Goal: Information Seeking & Learning: Find specific page/section

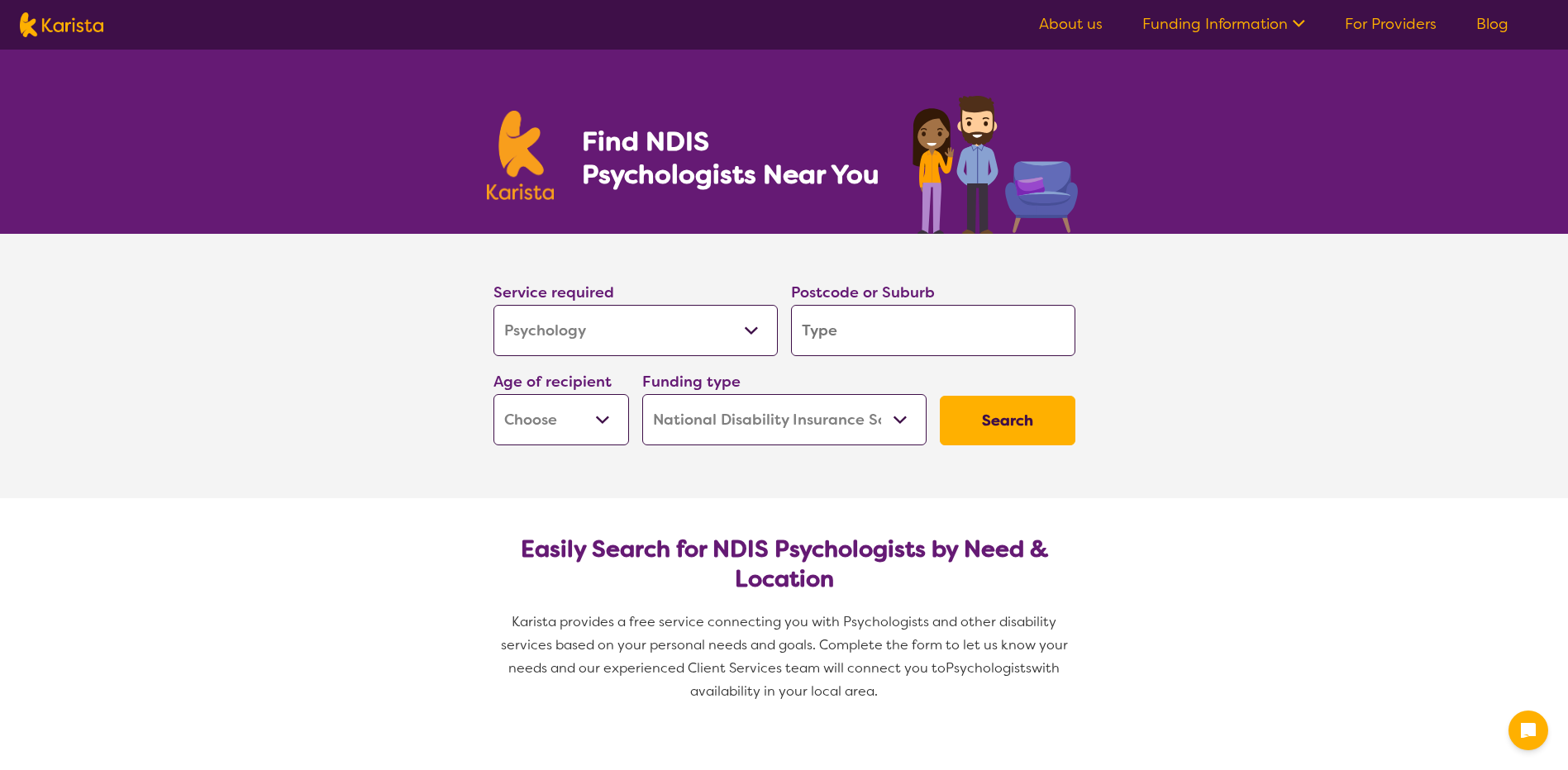
select select "Psychology"
select select "NDIS"
select select "Psychology"
select select "NDIS"
click at [824, 330] on input "search" at bounding box center [933, 330] width 285 height 51
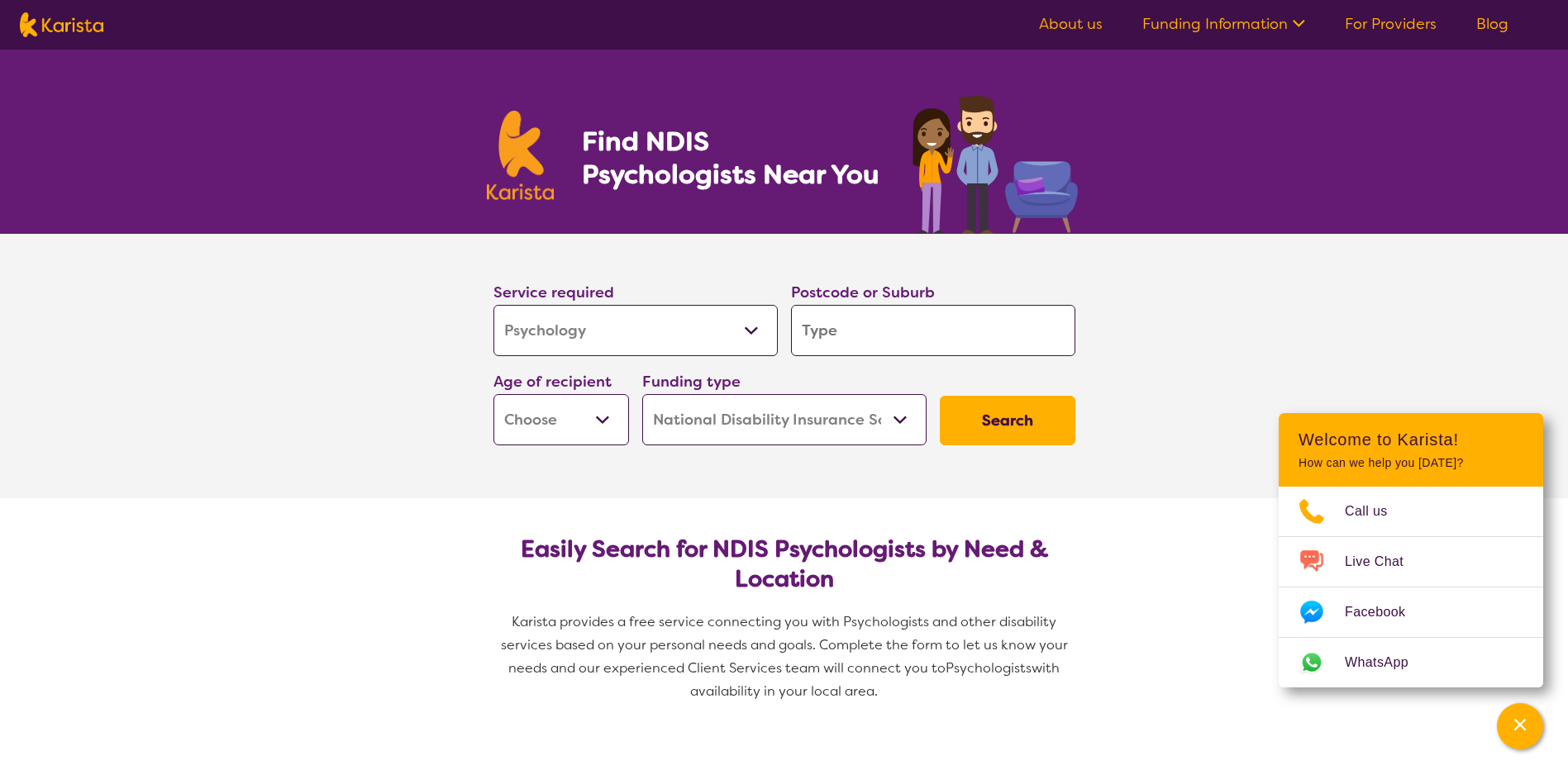
type input "b"
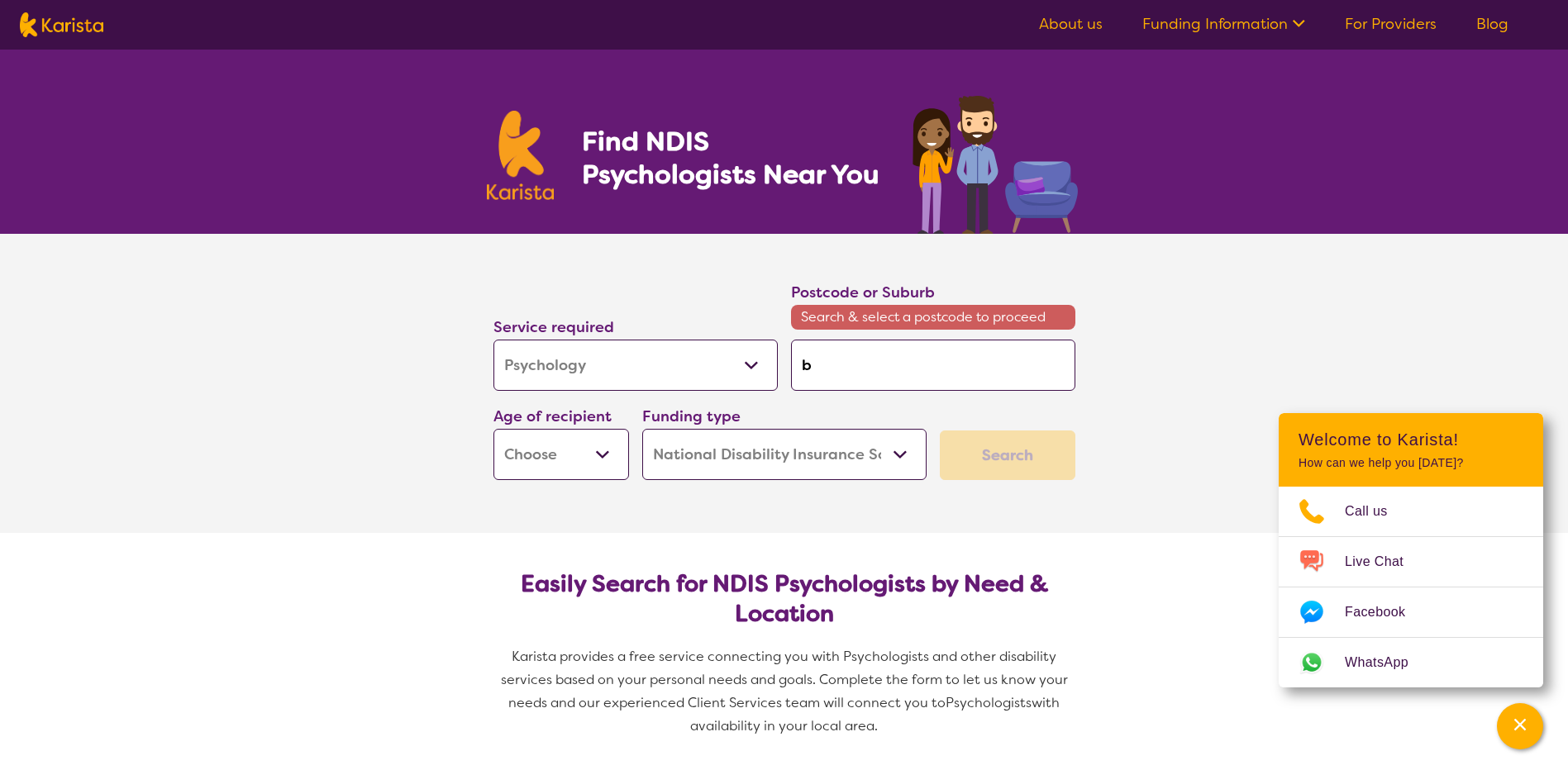
type input "bl"
type input "bla"
type input "blax"
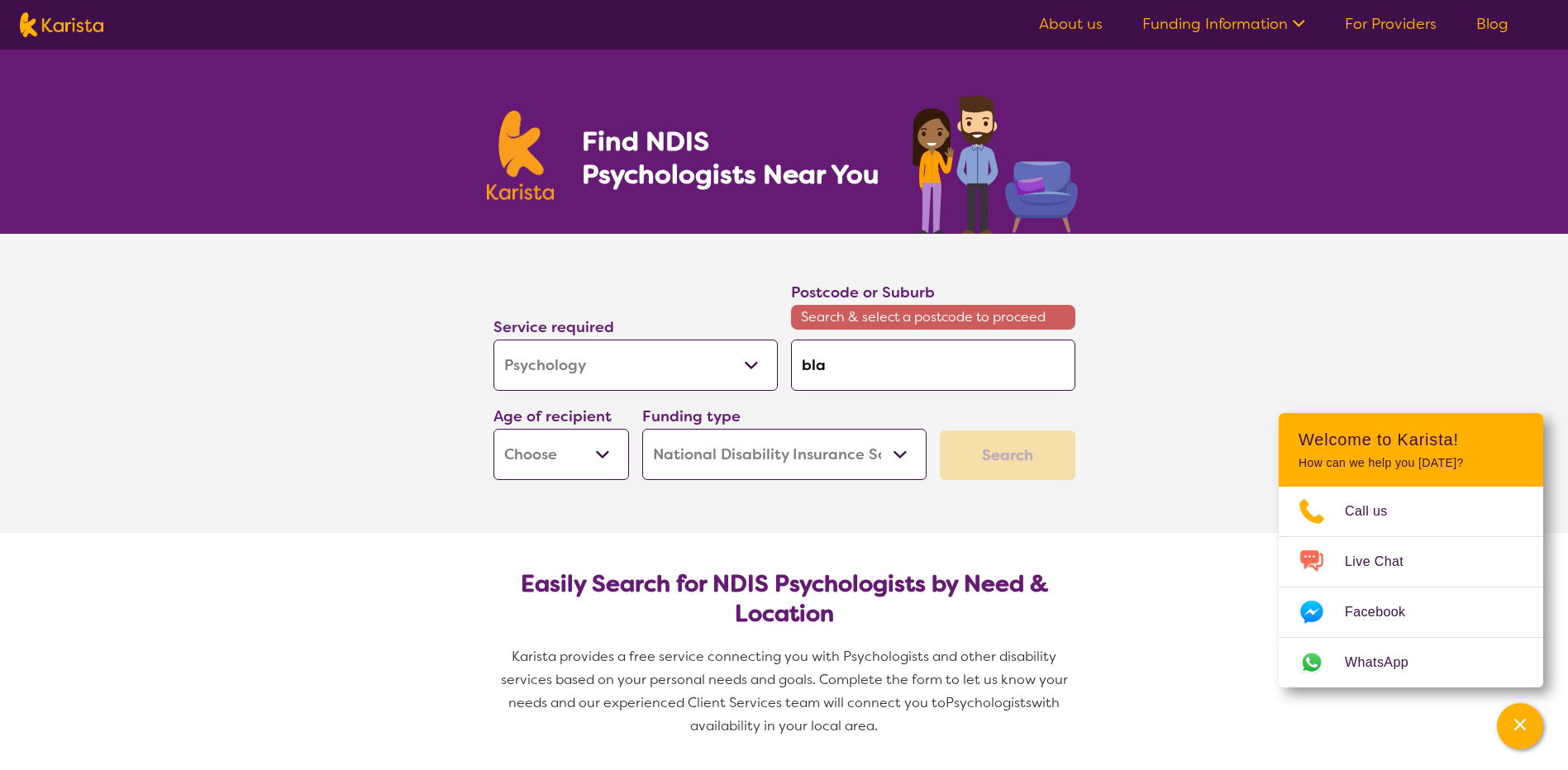
type input "blax"
type input "blaxl"
type input "blaxla"
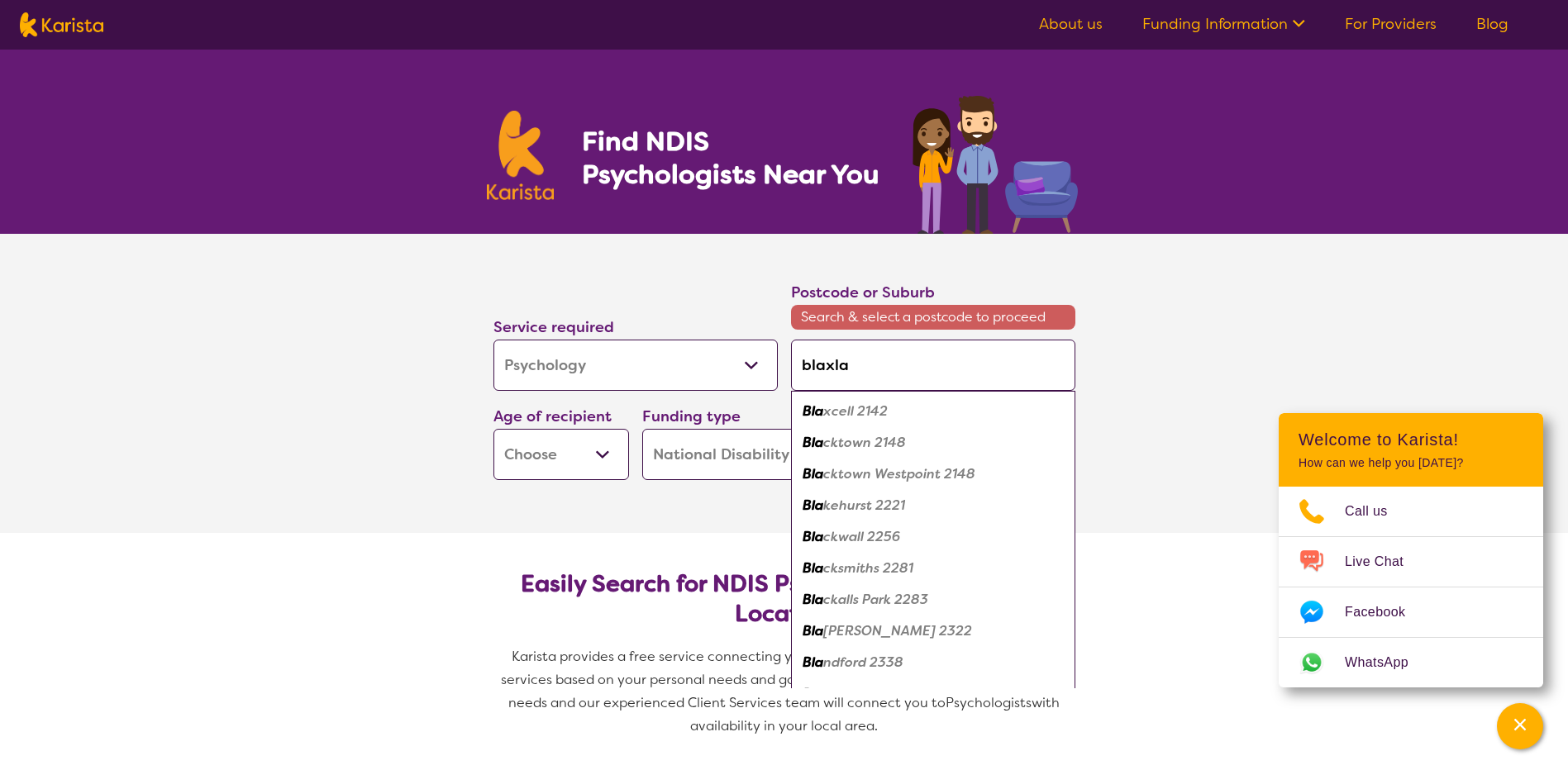
type input "blaxlan"
type input "blaxland"
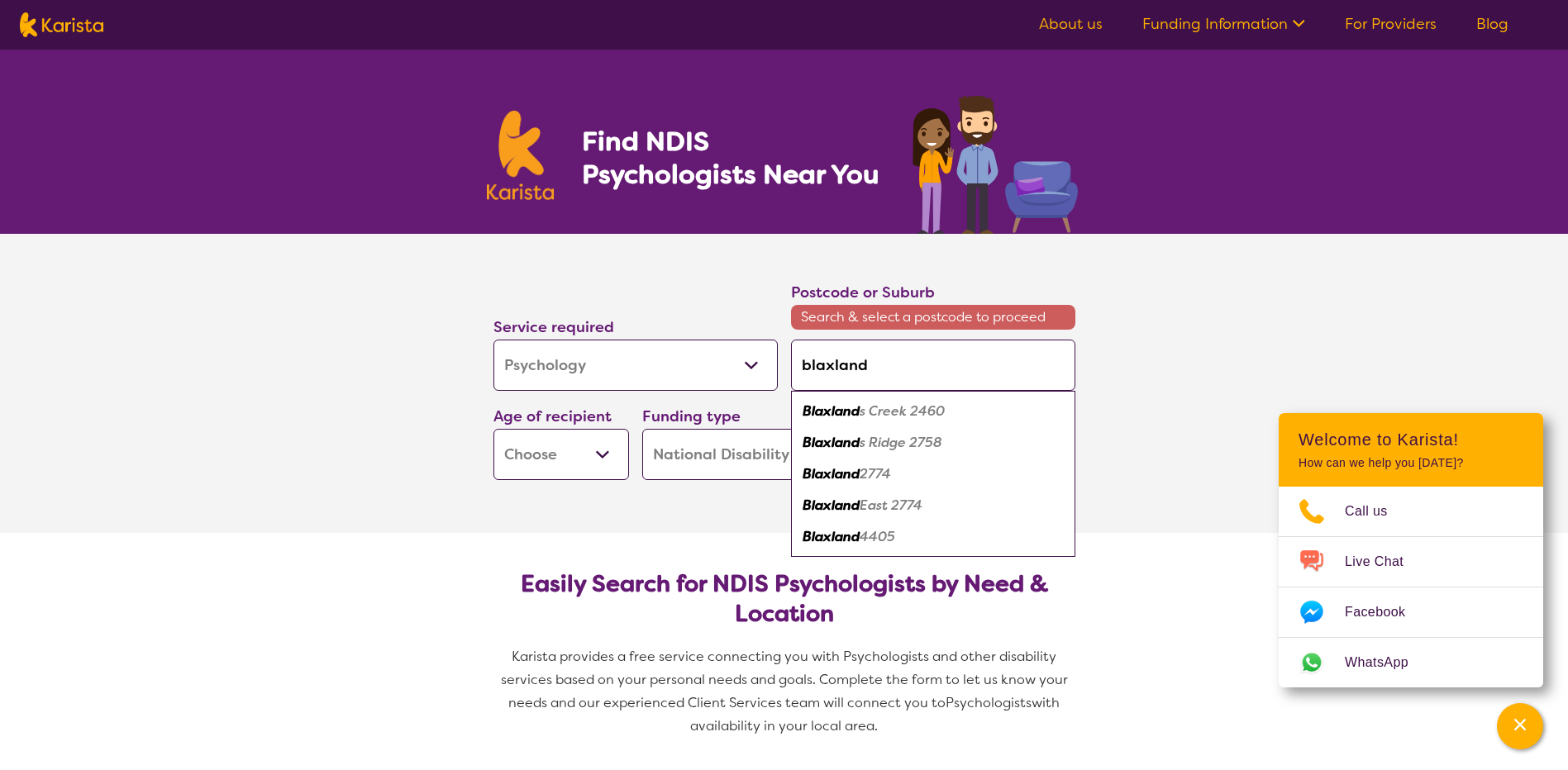
click at [835, 476] on em "Blaxland" at bounding box center [831, 474] width 57 height 18
type input "2774"
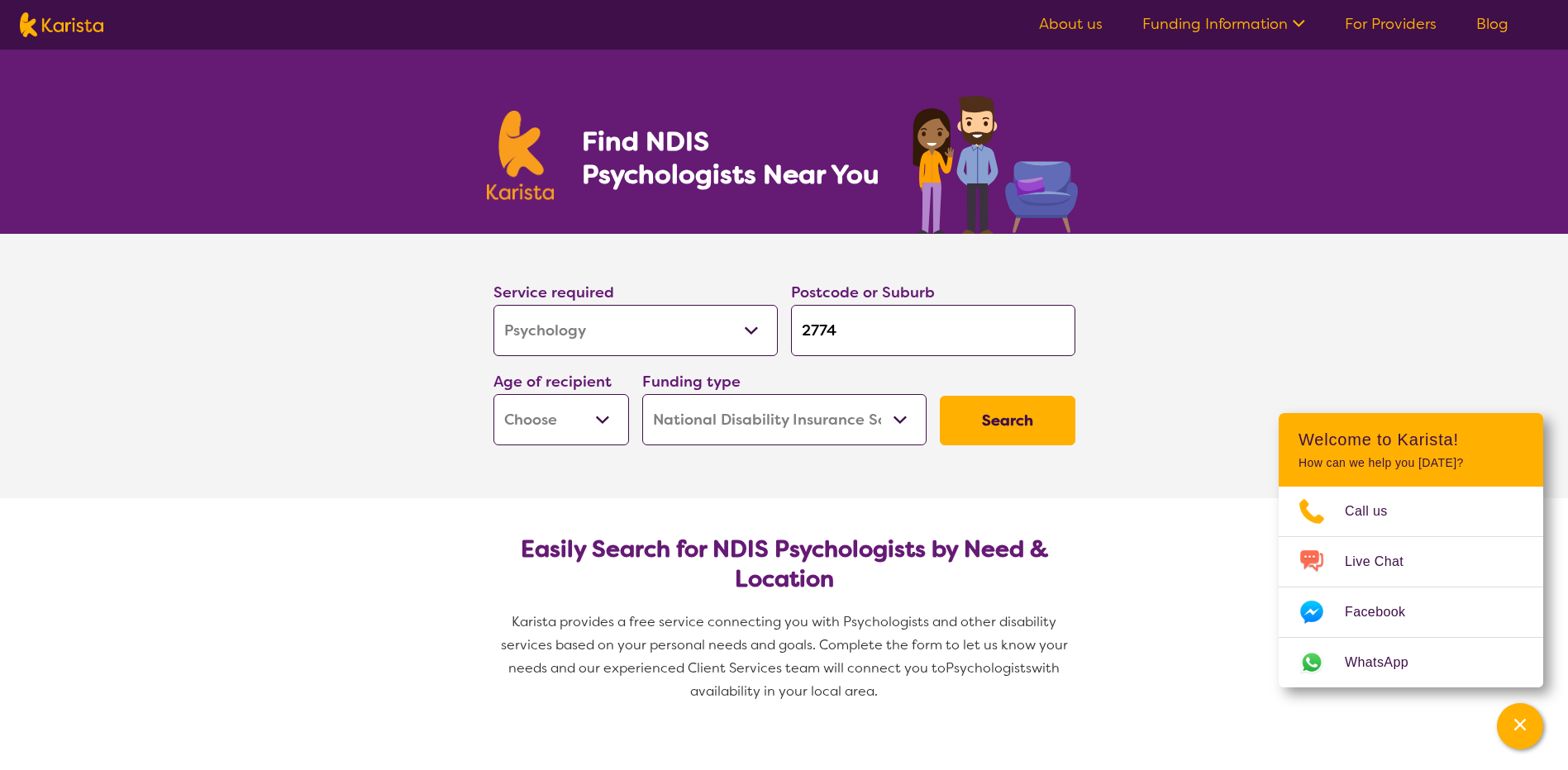
click at [597, 436] on select "Early Childhood - 0 to 9 Child - 10 to 11 Adolescent - 12 to 17 Adult - 18 to 6…" at bounding box center [561, 419] width 135 height 51
select select "EC"
click at [493, 394] on select "Early Childhood - 0 to 9 Child - 10 to 11 Adolescent - 12 to 17 Adult - 18 to 6…" at bounding box center [561, 419] width 135 height 51
select select "EC"
click at [1014, 424] on button "Search" at bounding box center [1007, 420] width 135 height 49
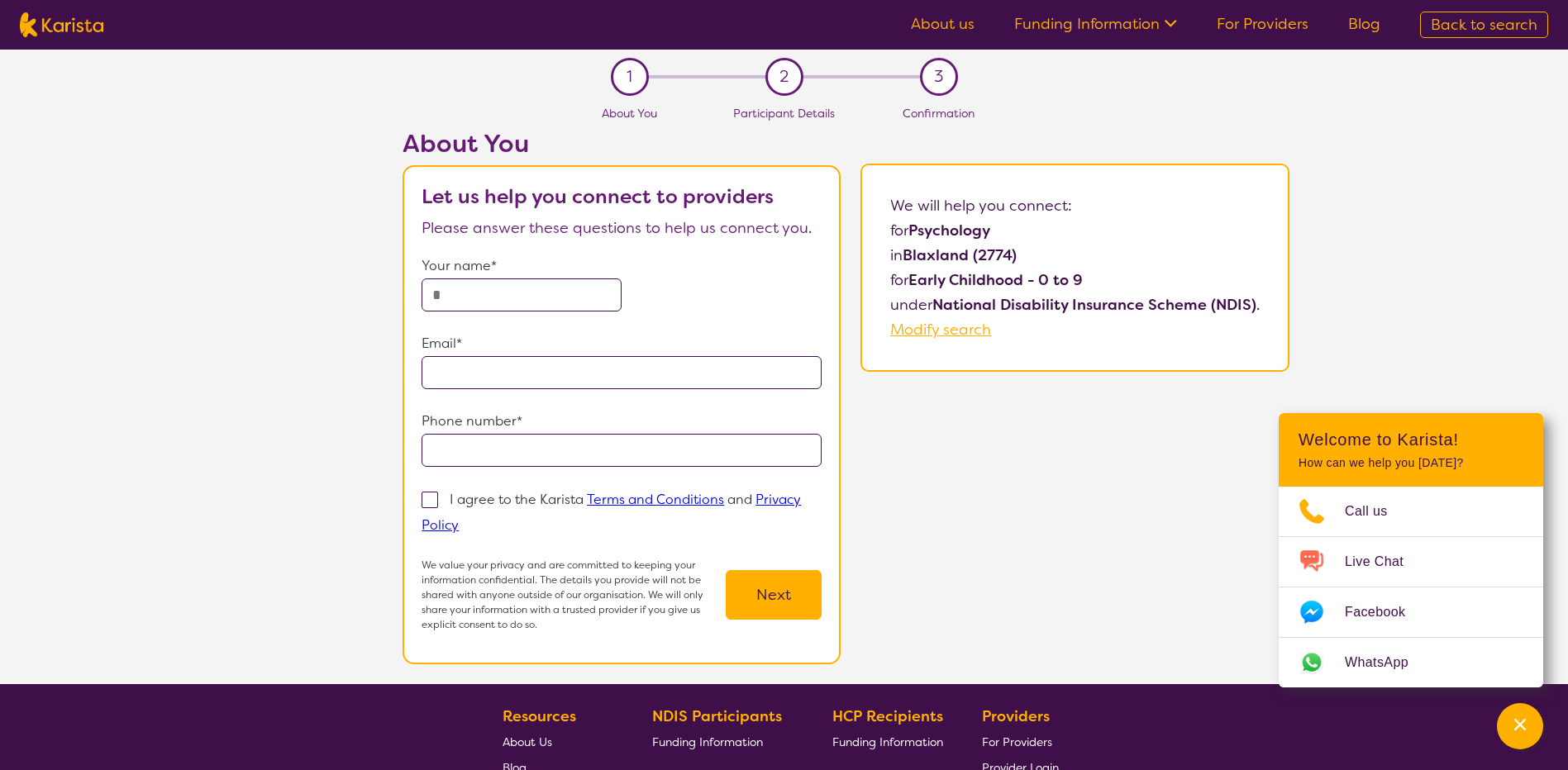
select select "Psychology"
select select "EC"
select select "NDIS"
select select "Psychology"
select select "EC"
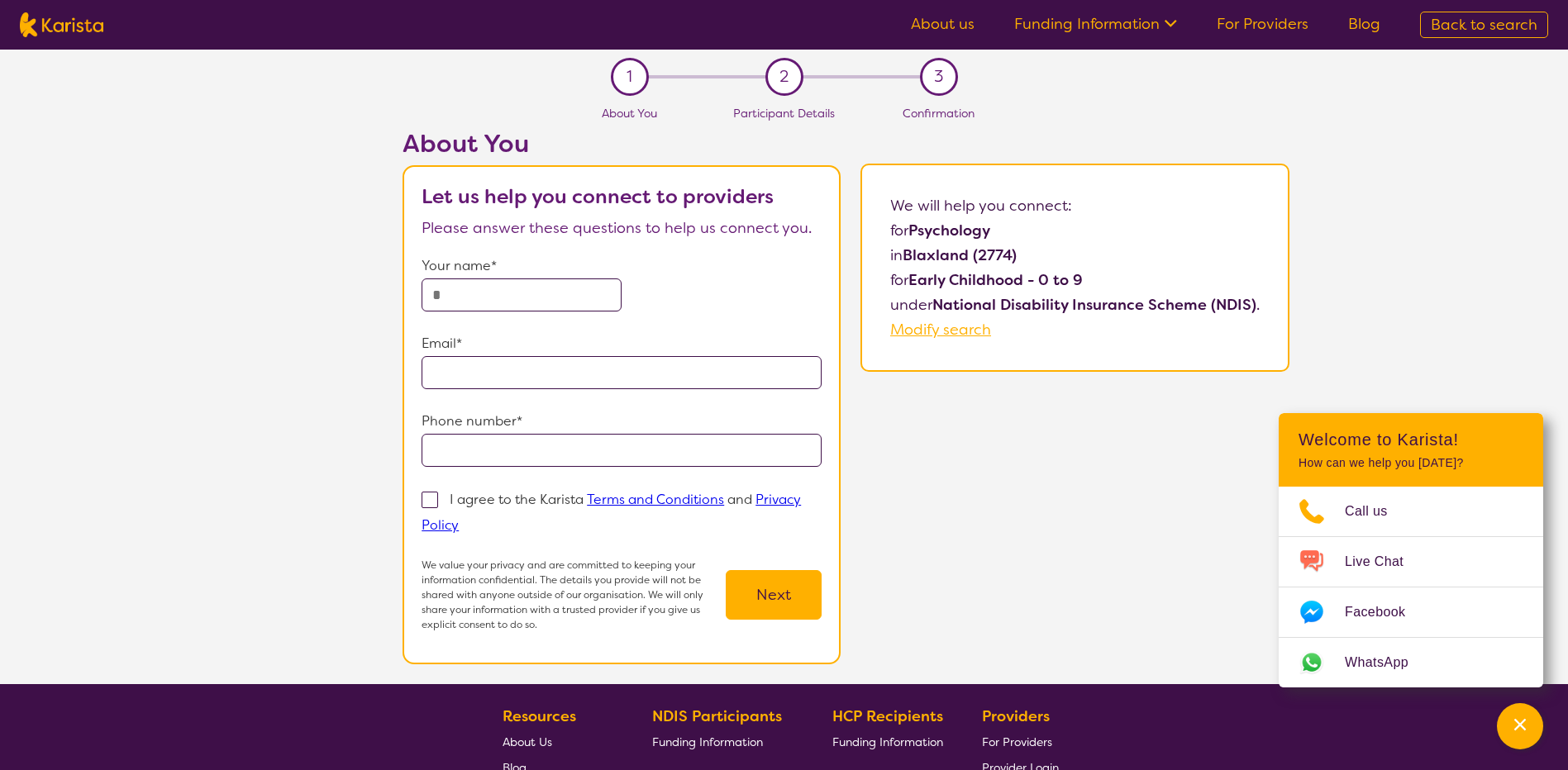
select select "NDIS"
